Goal: Task Accomplishment & Management: Use online tool/utility

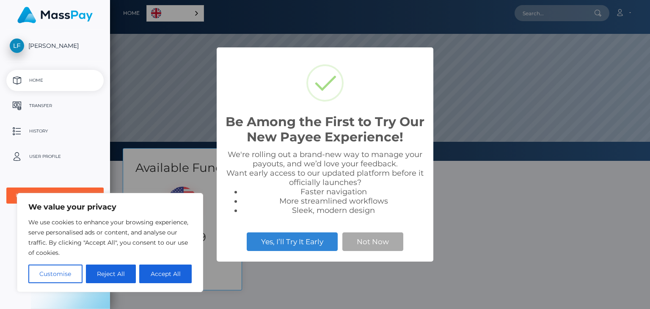
scroll to position [161, 540]
click at [364, 245] on button "Not Now" at bounding box center [373, 241] width 61 height 19
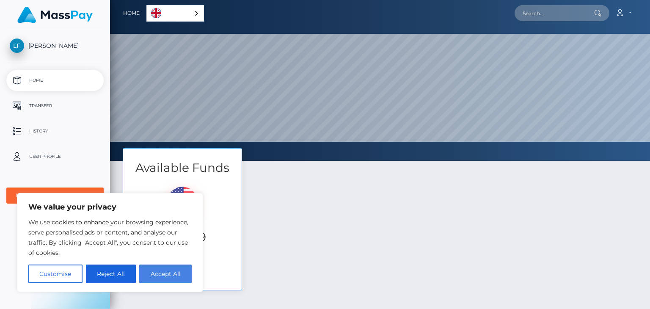
click at [166, 279] on button "Accept All" at bounding box center [165, 274] width 53 height 19
checkbox input "true"
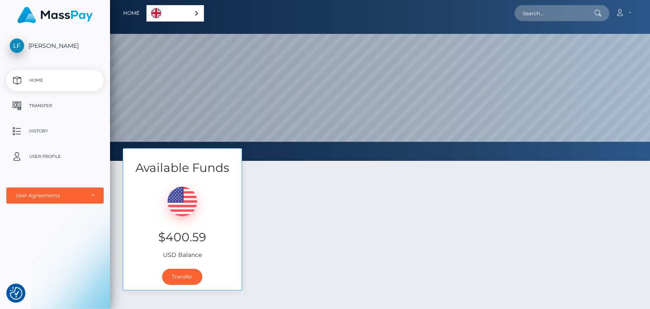
click at [68, 112] on p "Transfer" at bounding box center [55, 106] width 91 height 13
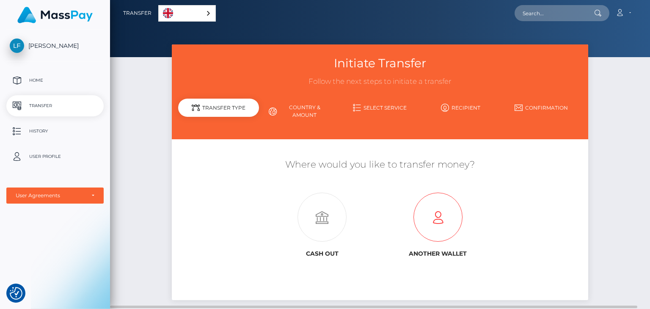
click at [423, 220] on icon at bounding box center [438, 217] width 116 height 49
click at [444, 223] on icon at bounding box center [438, 217] width 116 height 49
click at [335, 226] on icon at bounding box center [323, 217] width 116 height 49
click at [434, 226] on icon at bounding box center [438, 217] width 116 height 49
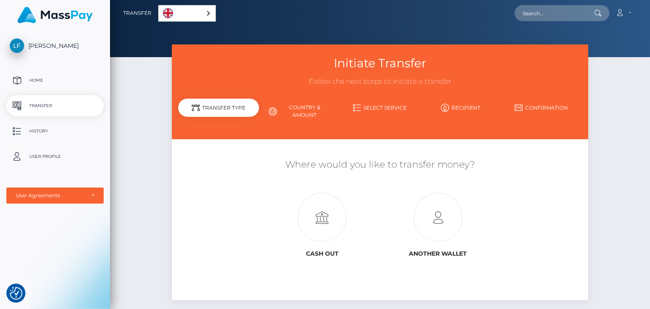
click at [44, 83] on p "Home" at bounding box center [55, 80] width 91 height 13
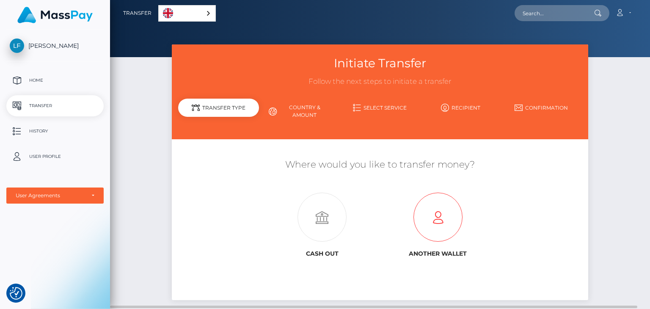
click at [440, 215] on icon at bounding box center [438, 217] width 116 height 49
